Goal: Information Seeking & Learning: Learn about a topic

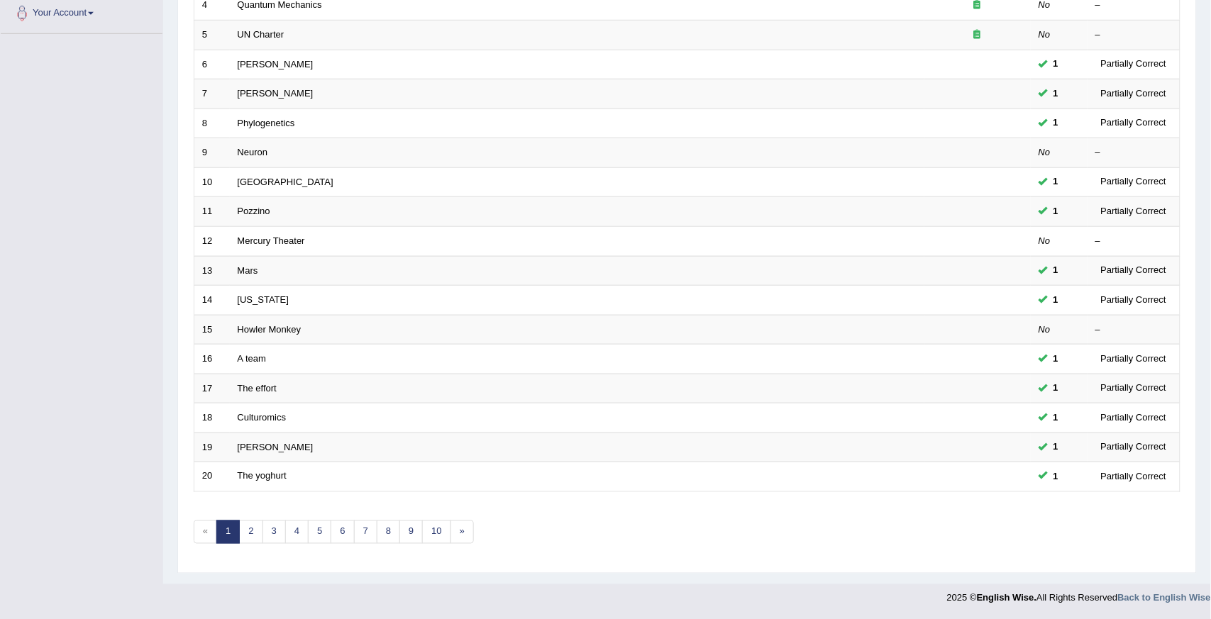
scroll to position [320, 0]
click at [438, 541] on link "10" at bounding box center [436, 531] width 28 height 23
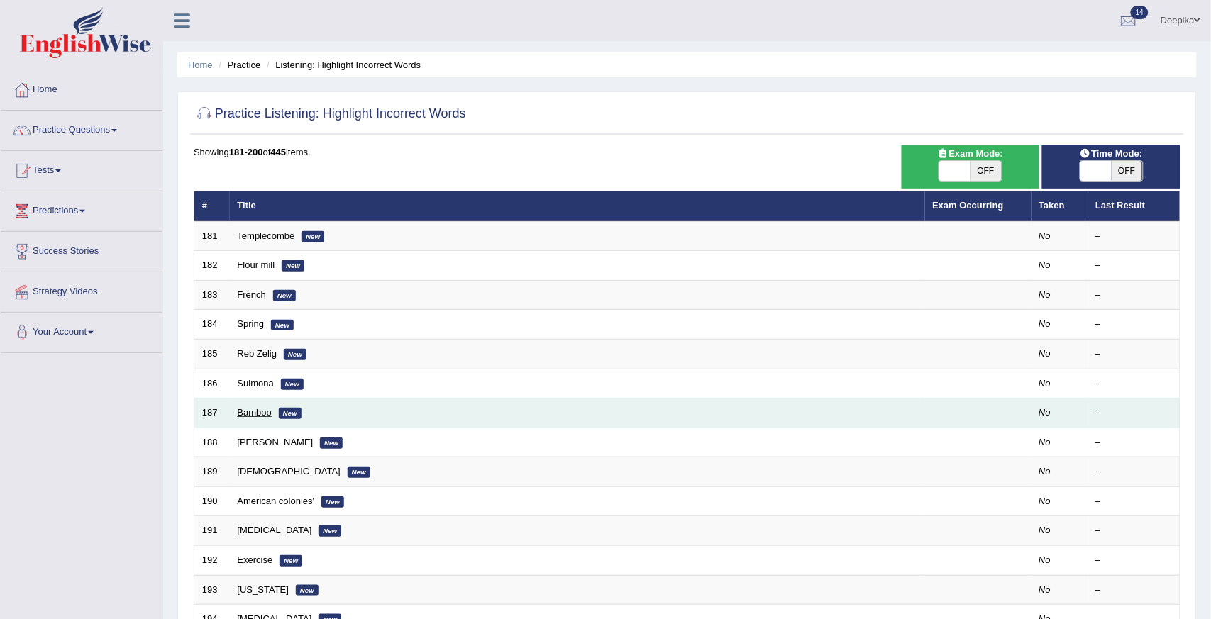
click at [253, 412] on link "Bamboo" at bounding box center [255, 412] width 34 height 11
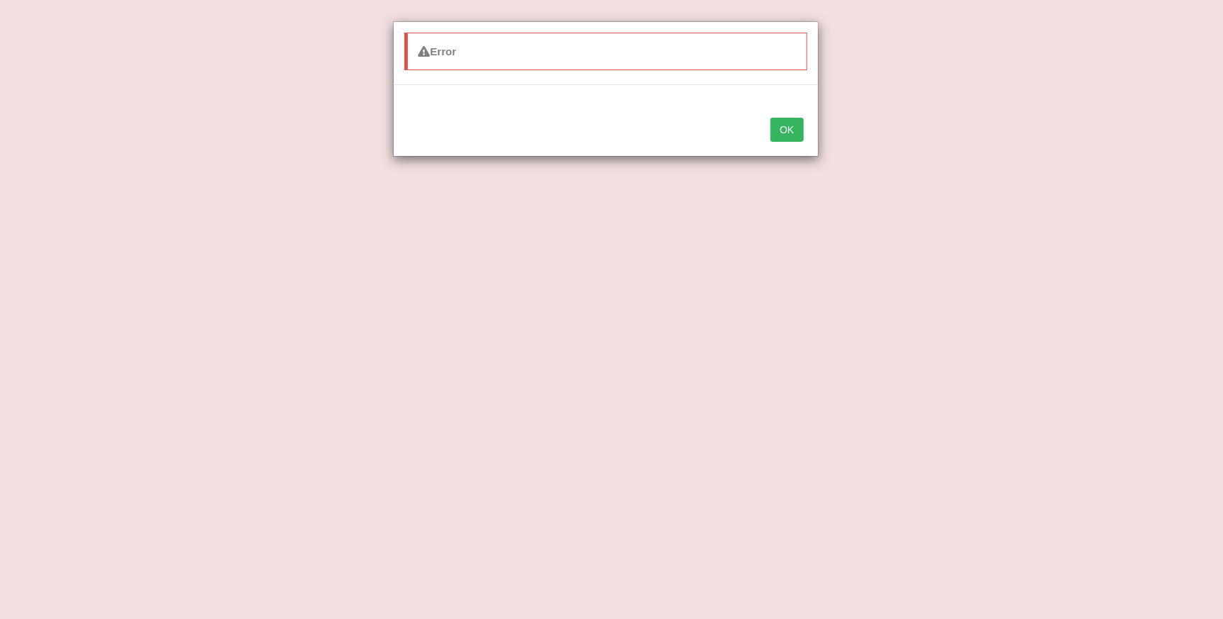
click at [780, 124] on button "OK" at bounding box center [786, 130] width 33 height 24
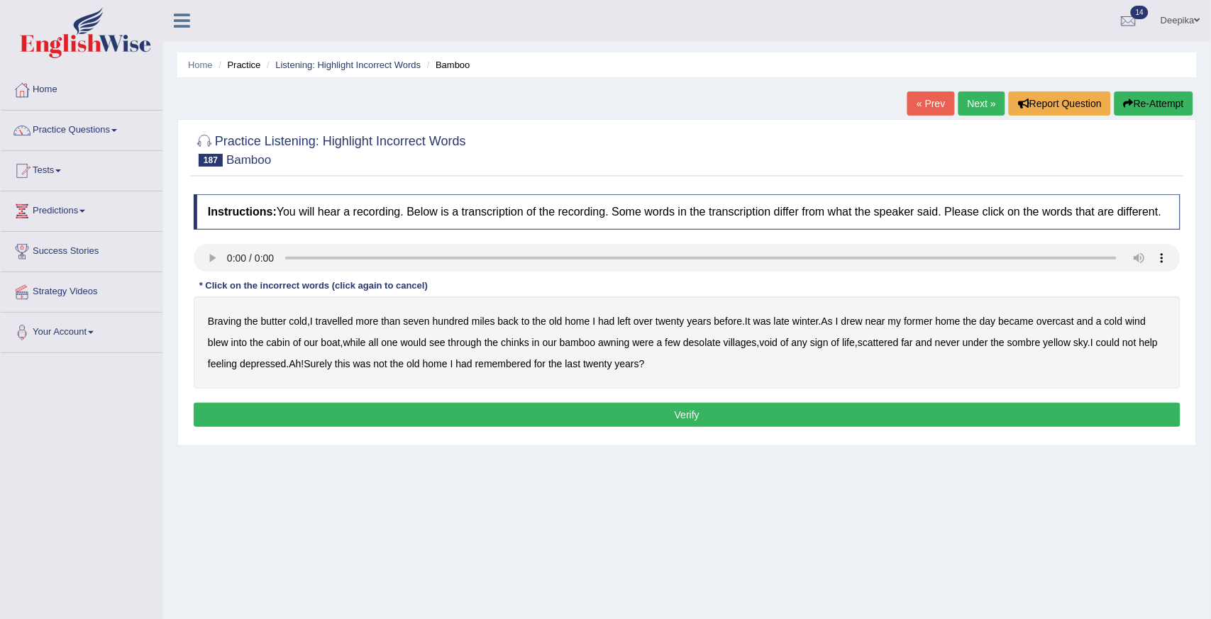
click at [975, 325] on b "the" at bounding box center [969, 321] width 13 height 11
click at [581, 362] on b "last" at bounding box center [573, 363] width 16 height 11
click at [846, 320] on div "Braving the butter cold , I travelled more than seven hundred miles back to the…" at bounding box center [687, 342] width 987 height 92
click at [844, 320] on div "Braving the butter cold , I travelled more than seven hundred miles back to the…" at bounding box center [687, 342] width 987 height 92
click at [838, 320] on b "I" at bounding box center [837, 321] width 3 height 11
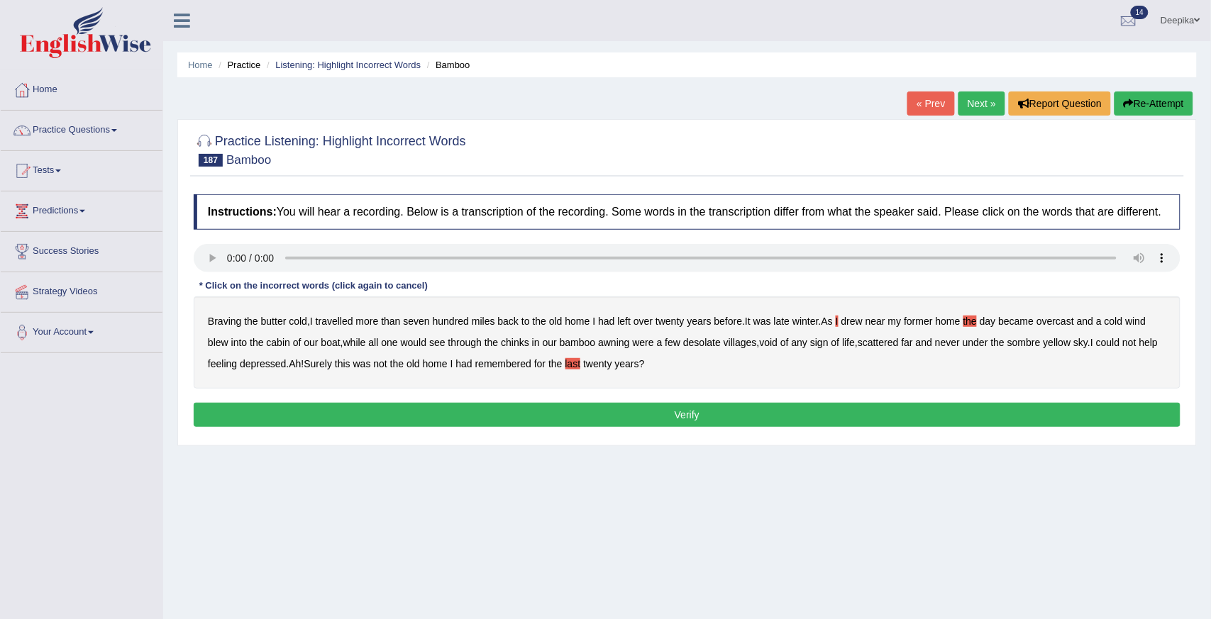
click at [526, 409] on button "Verify" at bounding box center [687, 415] width 987 height 24
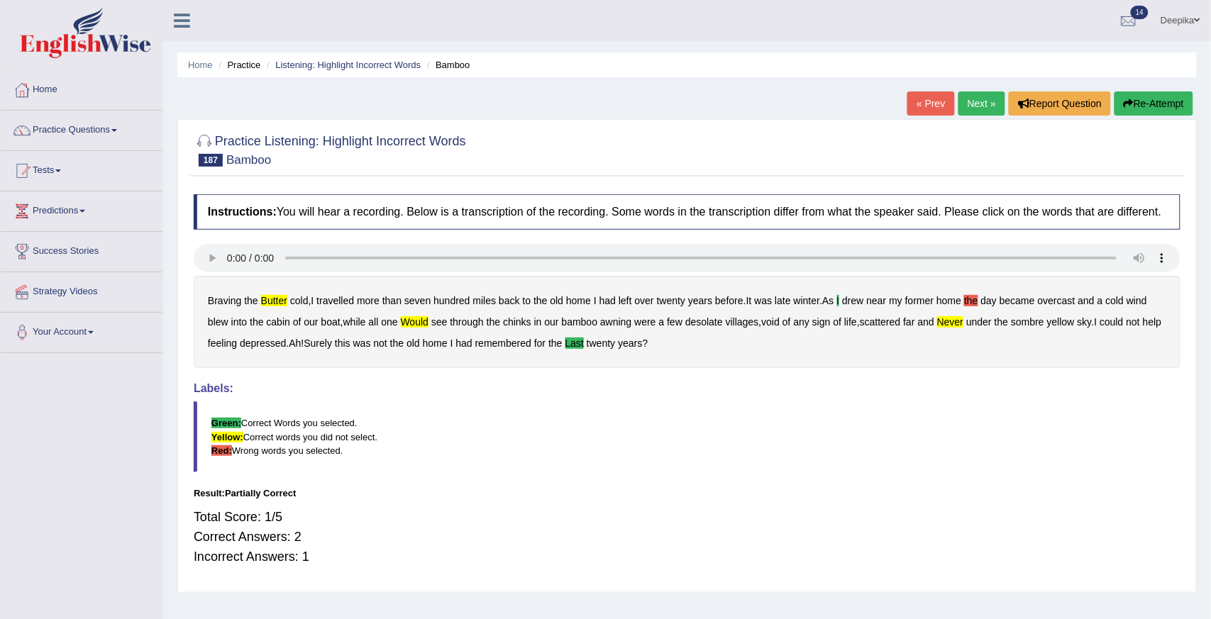
click at [959, 100] on link "Next »" at bounding box center [981, 104] width 47 height 24
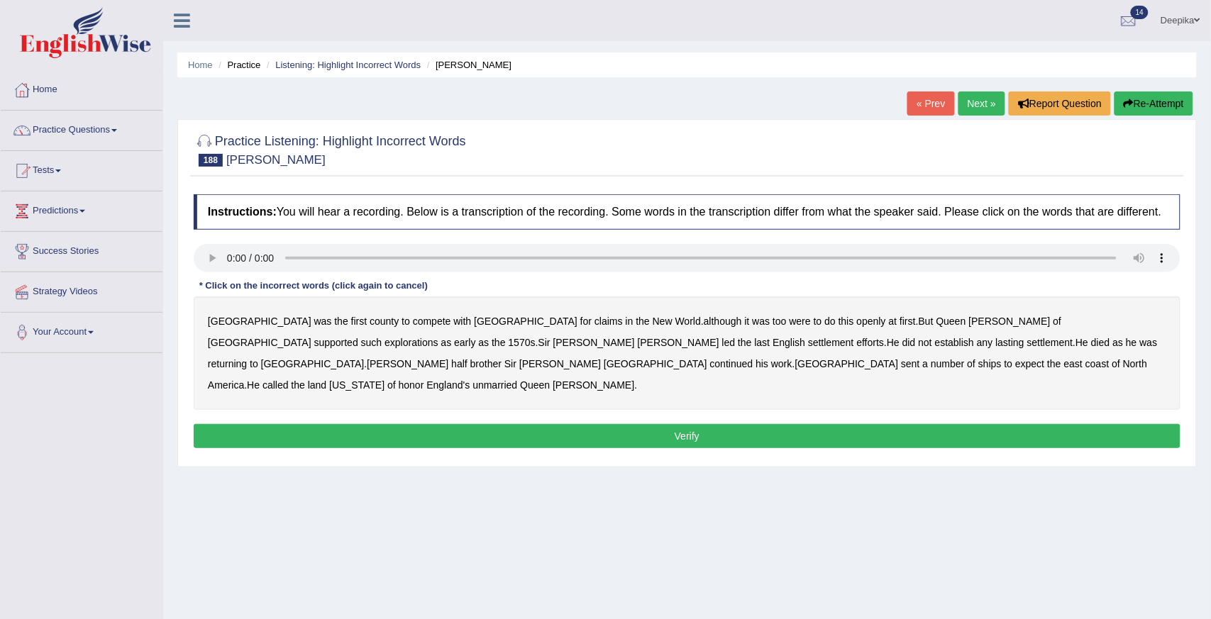
click at [704, 321] on b "although" at bounding box center [723, 321] width 38 height 11
click at [789, 321] on b "were" at bounding box center [799, 321] width 21 height 11
click at [704, 320] on b "although" at bounding box center [723, 321] width 38 height 11
click at [311, 337] on b "[GEOGRAPHIC_DATA]" at bounding box center [260, 342] width 104 height 11
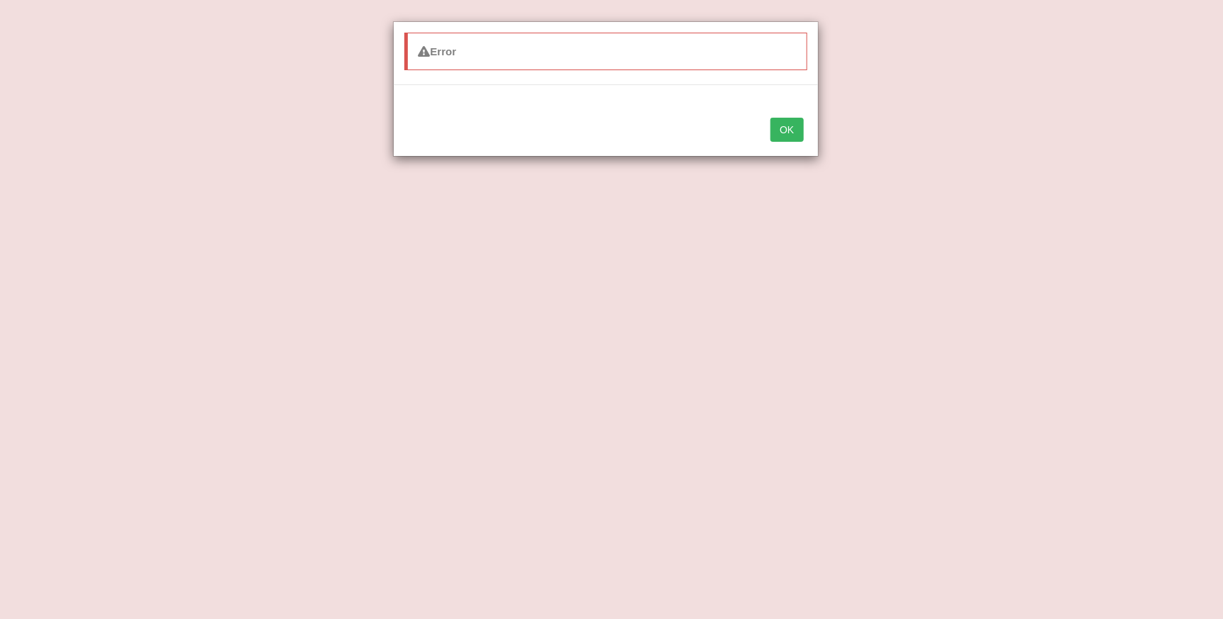
click at [786, 135] on button "OK" at bounding box center [786, 130] width 33 height 24
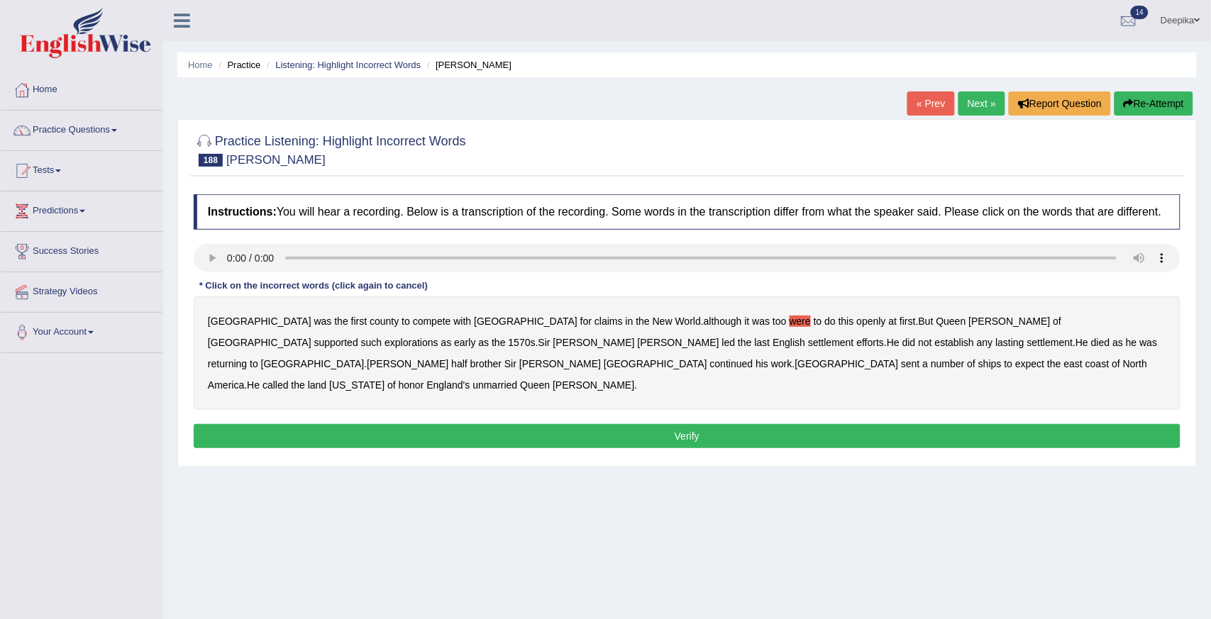
click at [755, 341] on b "last" at bounding box center [763, 342] width 16 height 11
click at [707, 358] on b "[GEOGRAPHIC_DATA]" at bounding box center [656, 363] width 104 height 11
click at [1015, 364] on b "expect" at bounding box center [1029, 363] width 29 height 11
click at [396, 379] on b "of" at bounding box center [391, 384] width 9 height 11
click at [707, 358] on b "[GEOGRAPHIC_DATA]" at bounding box center [656, 363] width 104 height 11
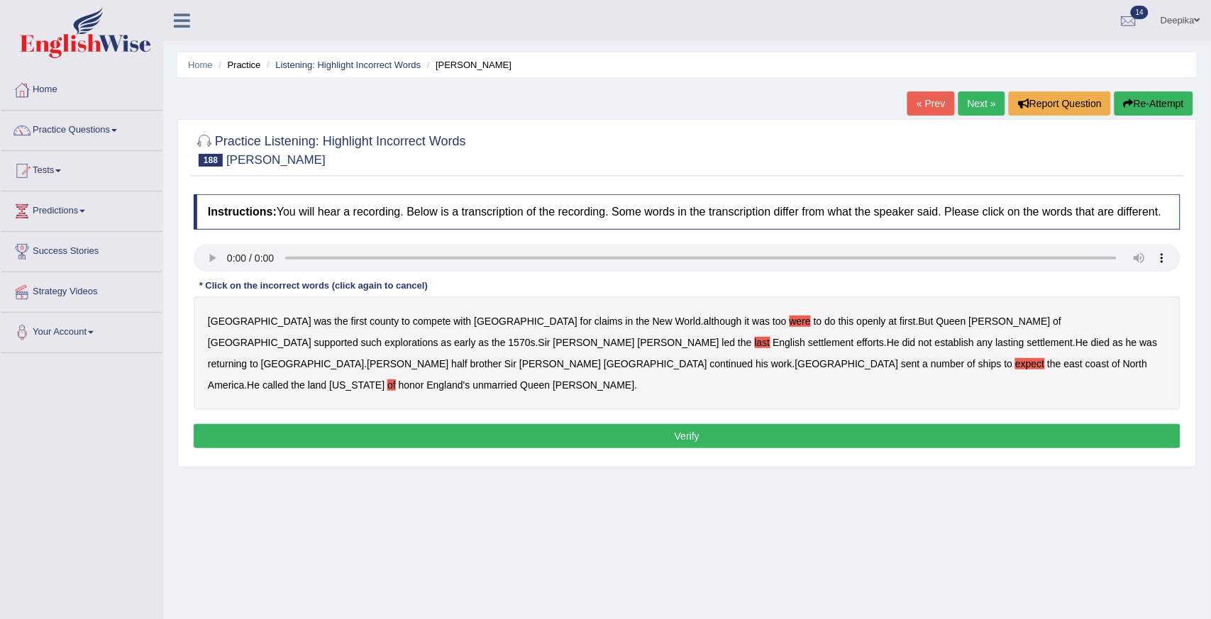
click at [807, 424] on button "Verify" at bounding box center [687, 436] width 987 height 24
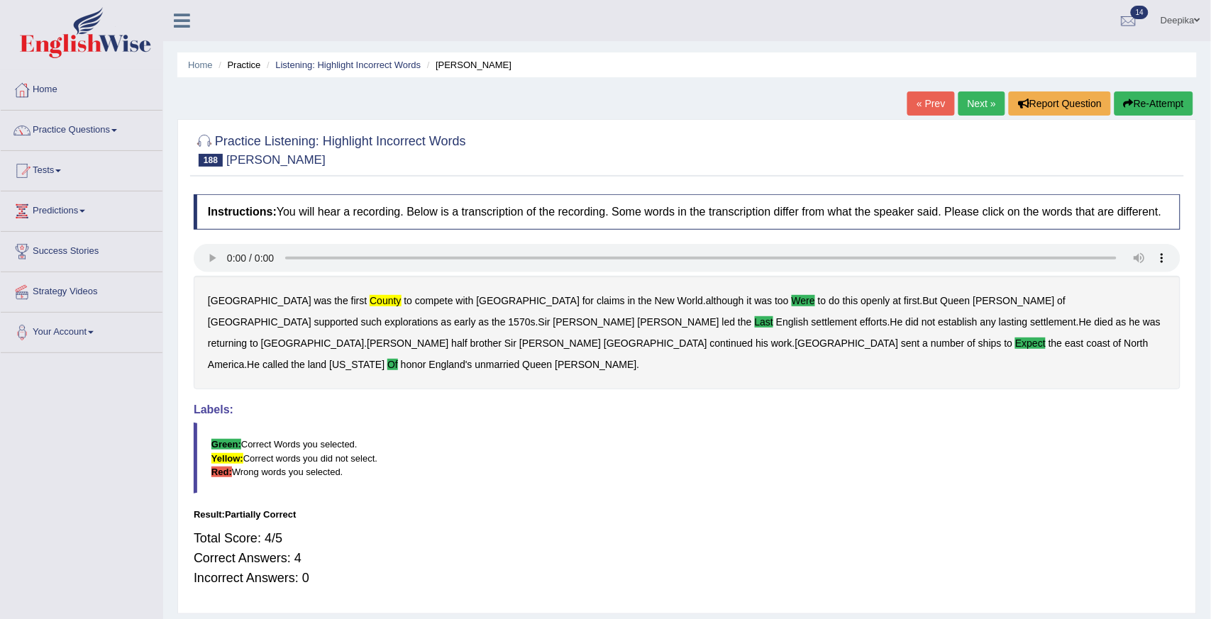
click at [970, 103] on link "Next »" at bounding box center [981, 104] width 47 height 24
